Goal: Task Accomplishment & Management: Manage account settings

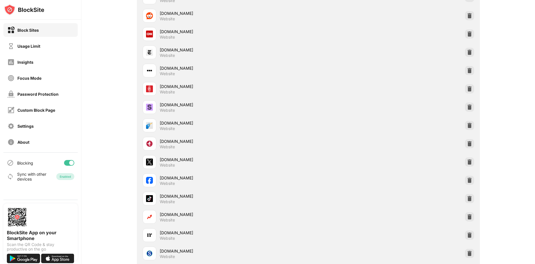
scroll to position [220, 0]
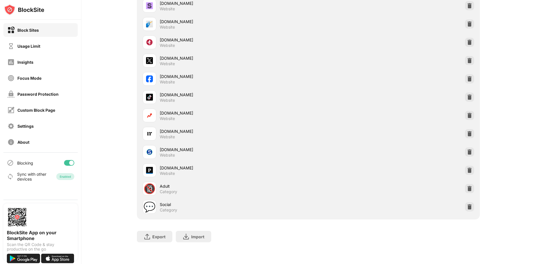
click at [163, 202] on div "Social" at bounding box center [234, 205] width 149 height 6
click at [144, 204] on div "💬" at bounding box center [149, 207] width 12 height 12
click at [149, 204] on div "💬" at bounding box center [149, 207] width 12 height 12
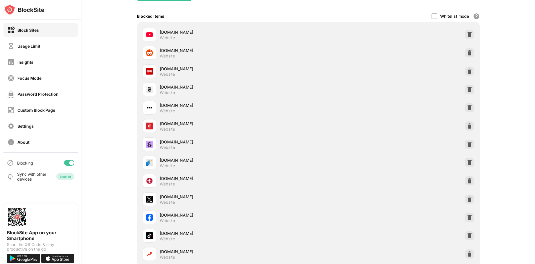
scroll to position [0, 0]
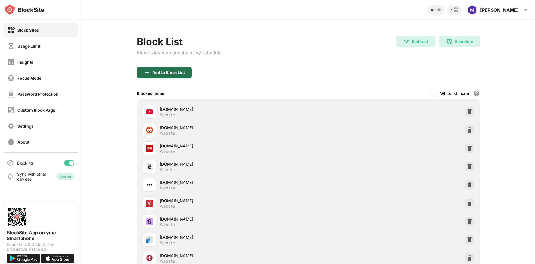
click at [167, 75] on div "Add to Block List" at bounding box center [164, 72] width 55 height 11
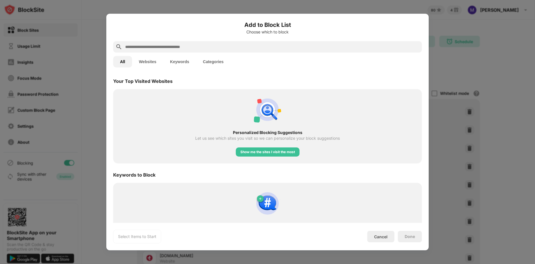
scroll to position [114, 0]
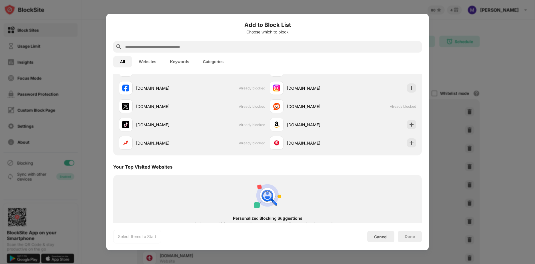
click at [153, 59] on button "Websites" at bounding box center [147, 61] width 31 height 11
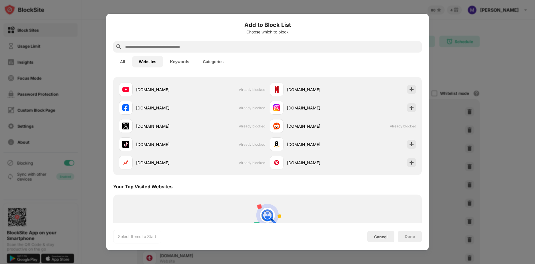
scroll to position [0, 0]
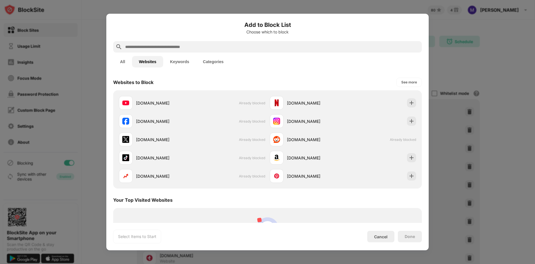
click at [184, 63] on button "Keywords" at bounding box center [179, 61] width 33 height 11
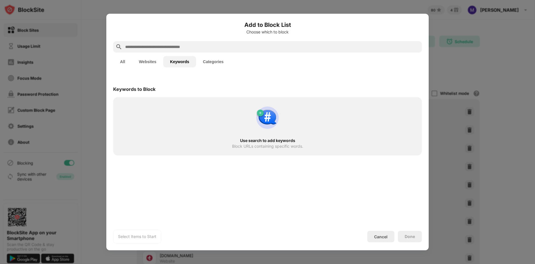
click at [217, 64] on button "Categories" at bounding box center [213, 61] width 34 height 11
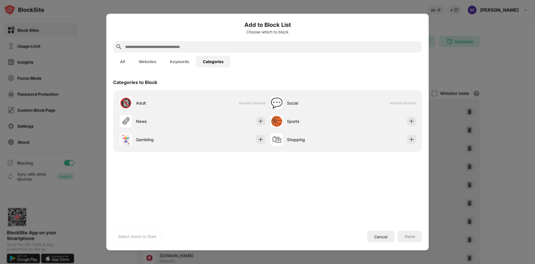
click at [126, 59] on button "All" at bounding box center [122, 61] width 19 height 11
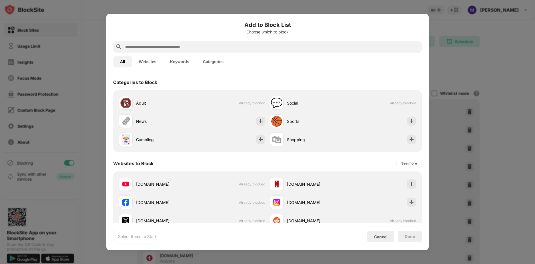
click at [215, 61] on button "Categories" at bounding box center [213, 61] width 34 height 11
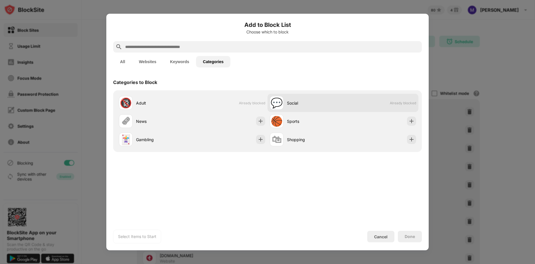
click at [316, 106] on div "Social" at bounding box center [315, 103] width 56 height 6
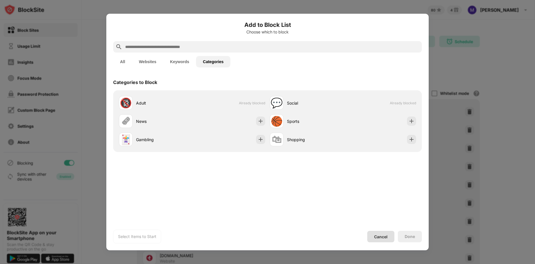
click at [384, 239] on div "Cancel" at bounding box center [380, 236] width 27 height 11
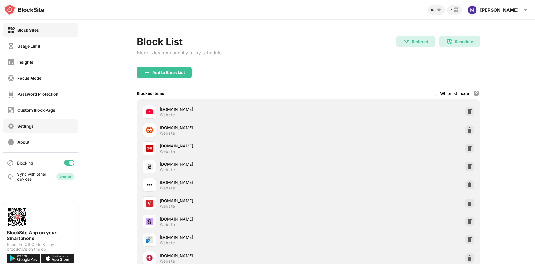
click at [21, 127] on div "Settings" at bounding box center [25, 126] width 16 height 5
